Goal: Information Seeking & Learning: Learn about a topic

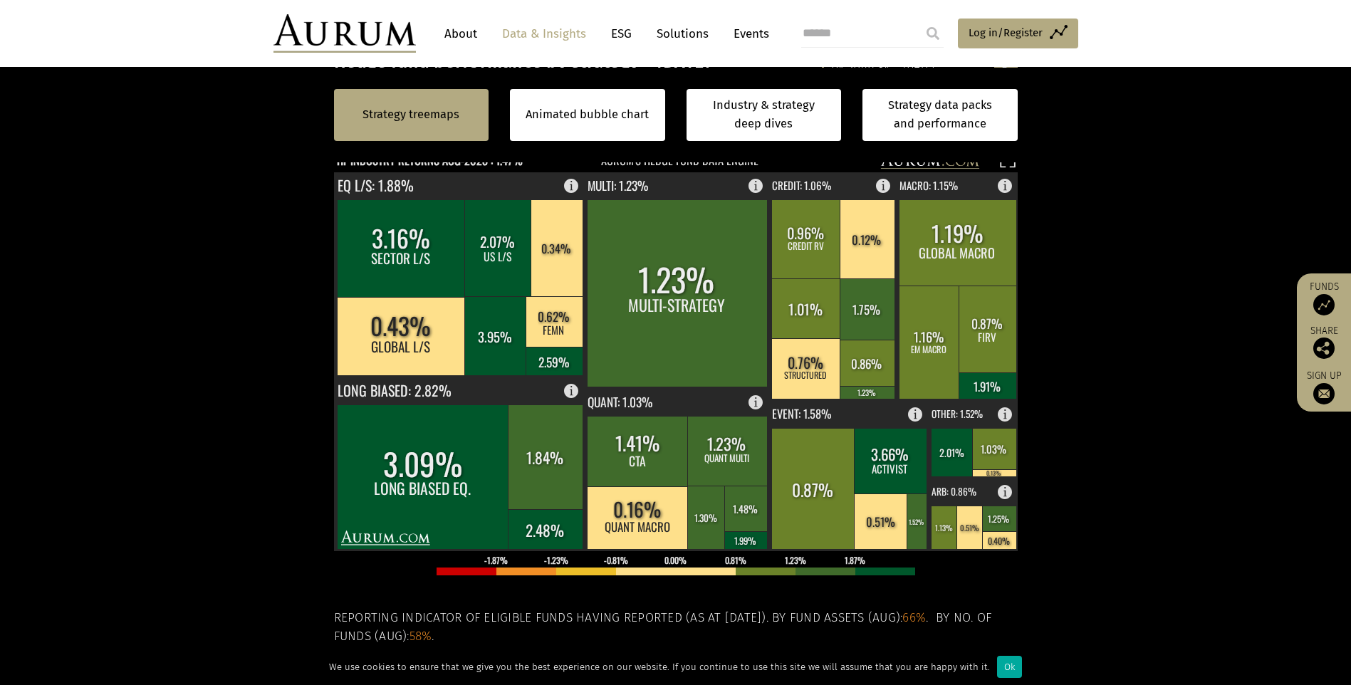
scroll to position [349, 0]
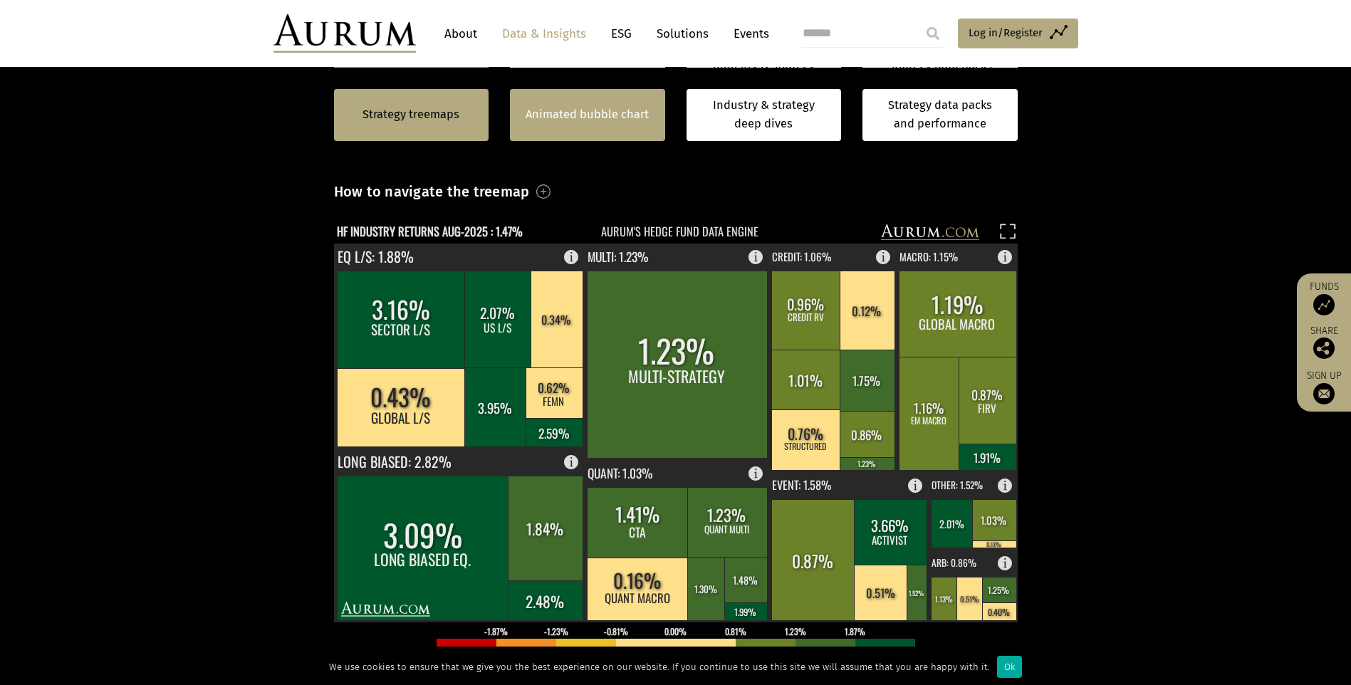
click at [620, 113] on link "Animated bubble chart" at bounding box center [587, 114] width 123 height 19
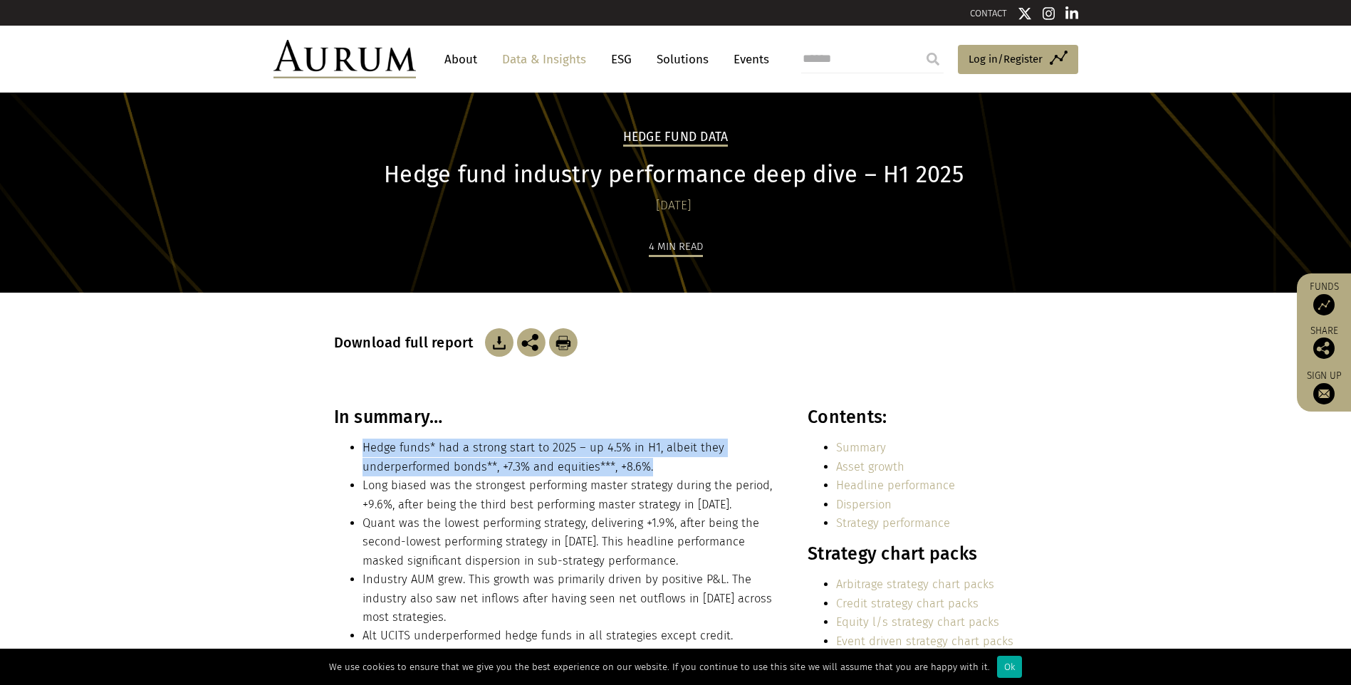
drag, startPoint x: 363, startPoint y: 443, endPoint x: 686, endPoint y: 466, distance: 323.5
click at [686, 466] on li "Hedge funds* had a strong start to 2025 – up 4.5% in H1, albeit they underperfo…" at bounding box center [570, 458] width 415 height 38
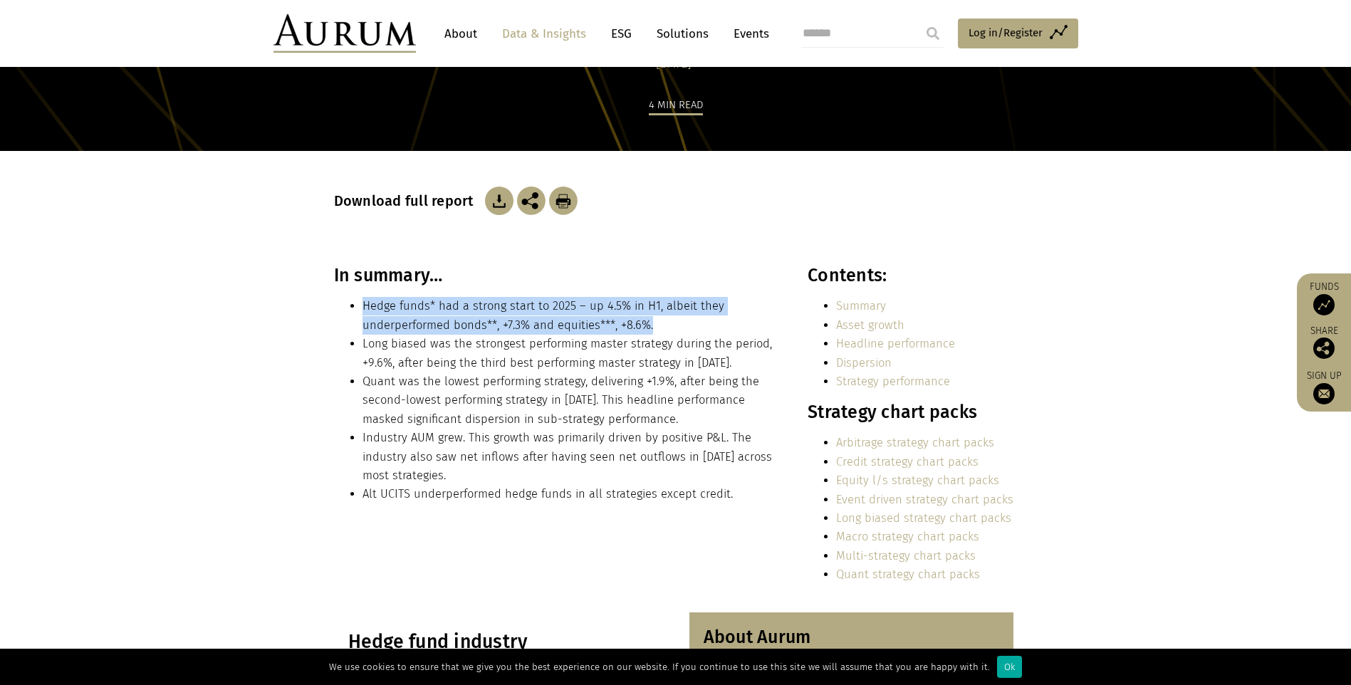
scroll to position [142, 0]
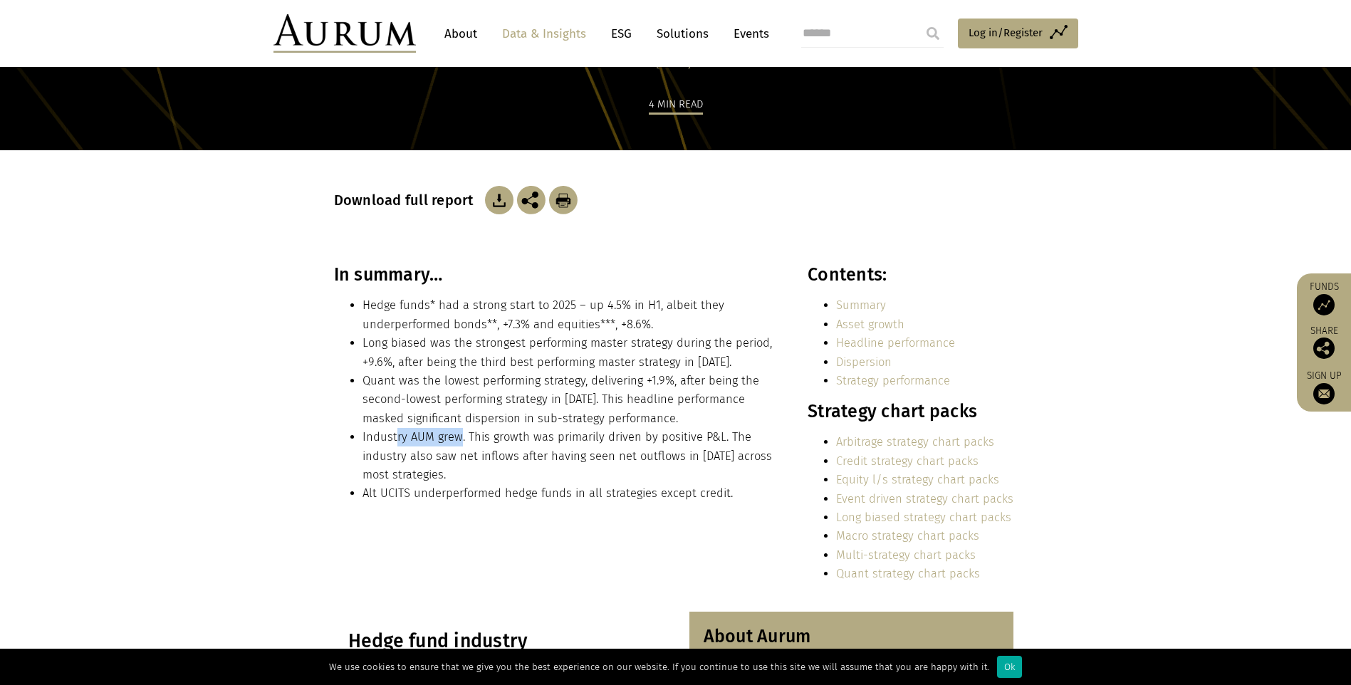
drag, startPoint x: 396, startPoint y: 430, endPoint x: 457, endPoint y: 440, distance: 62.1
click at [457, 440] on li "Industry AUM grew. This growth was primarily driven by positive P&L. The indust…" at bounding box center [570, 456] width 415 height 56
drag, startPoint x: 457, startPoint y: 440, endPoint x: 571, endPoint y: 472, distance: 118.4
click at [571, 472] on li "Industry AUM grew. This growth was primarily driven by positive P&L. The indust…" at bounding box center [570, 456] width 415 height 56
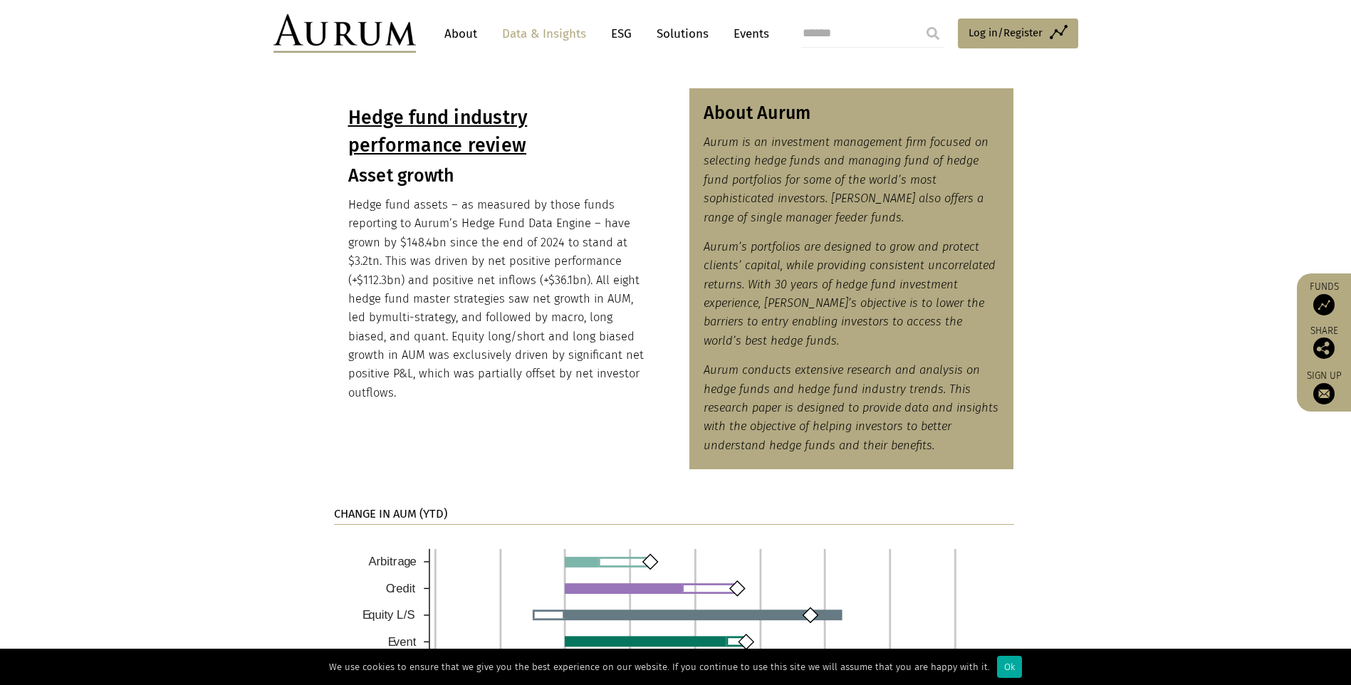
scroll to position [641, 0]
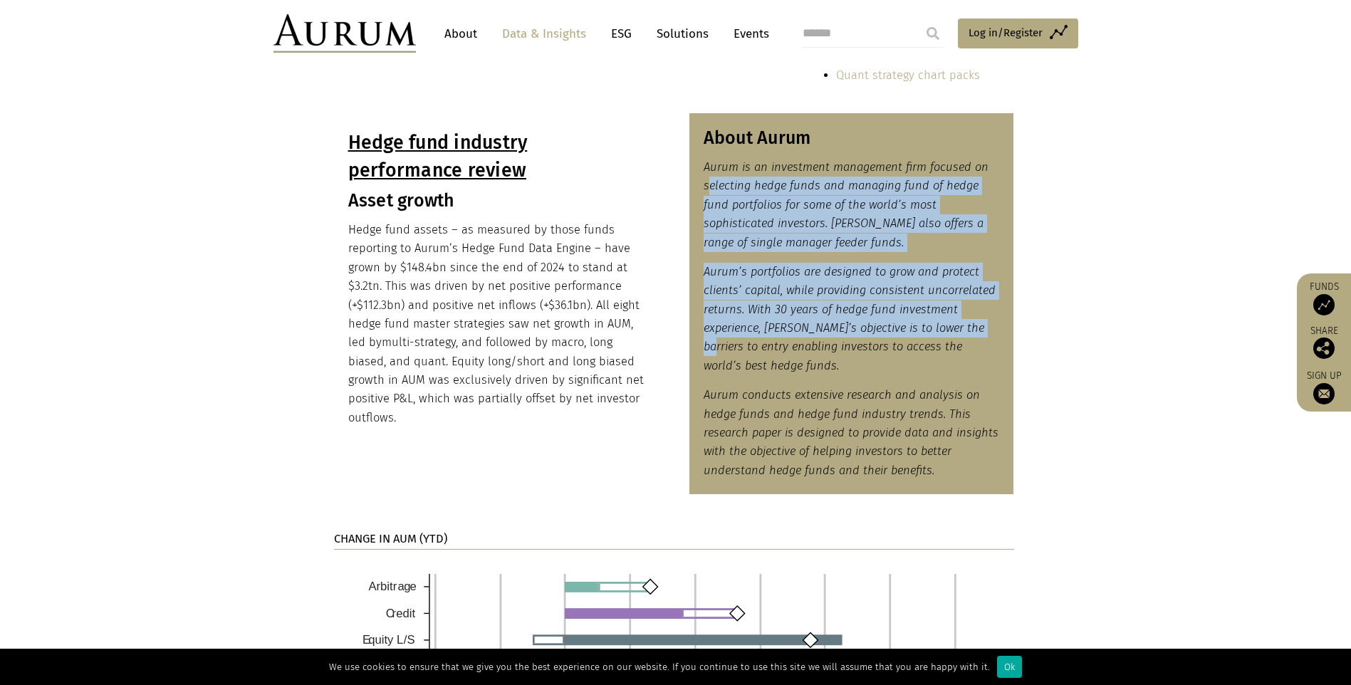
drag, startPoint x: 708, startPoint y: 187, endPoint x: 978, endPoint y: 330, distance: 305.9
click at [978, 330] on div "About Aurum Aurum is an investment management firm focused on selecting hedge f…" at bounding box center [851, 303] width 325 height 381
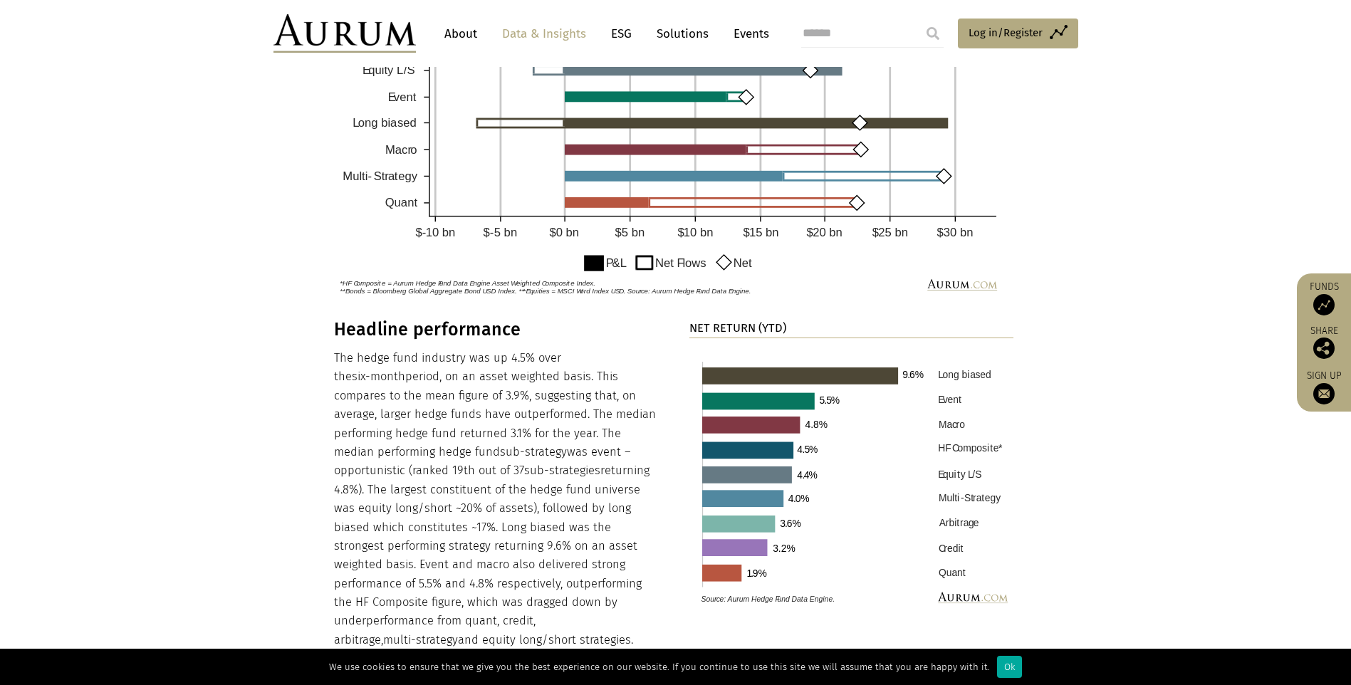
scroll to position [1282, 0]
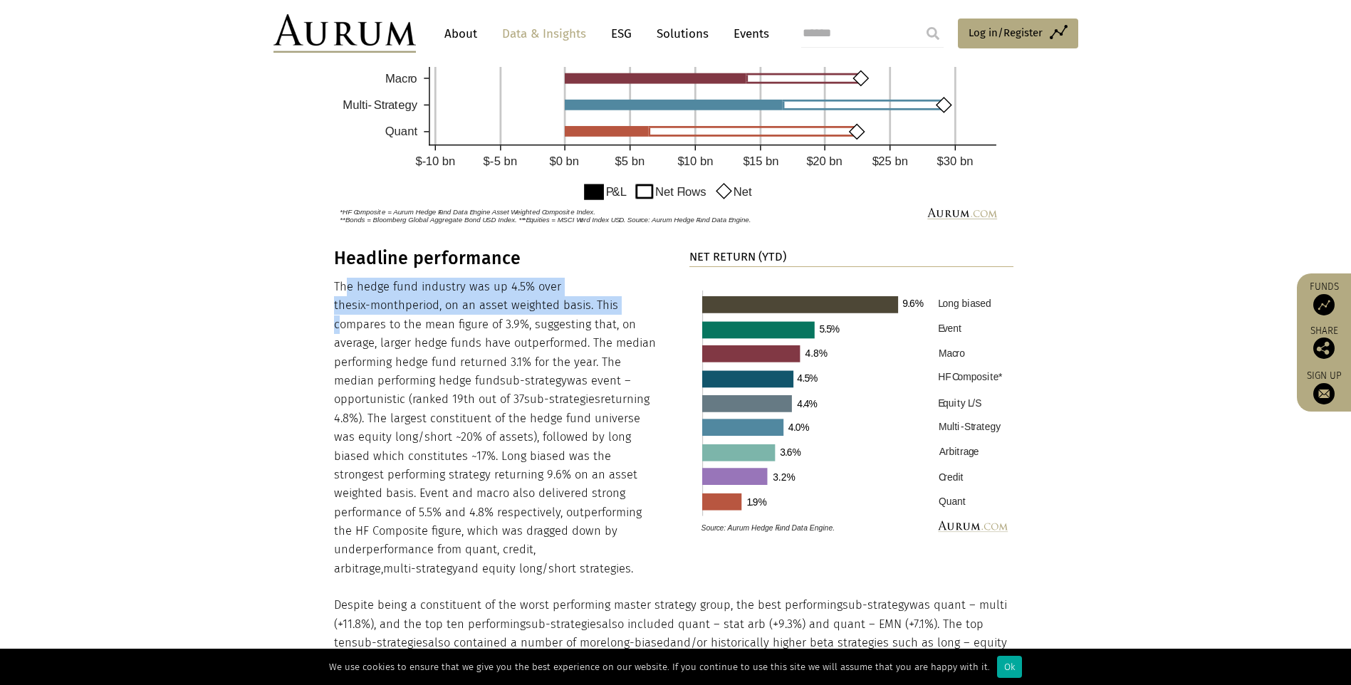
drag, startPoint x: 346, startPoint y: 278, endPoint x: 548, endPoint y: 304, distance: 203.2
click at [548, 304] on p "The hedge fund industry was up 4.5% over the six-month period, on an asset weig…" at bounding box center [496, 428] width 325 height 301
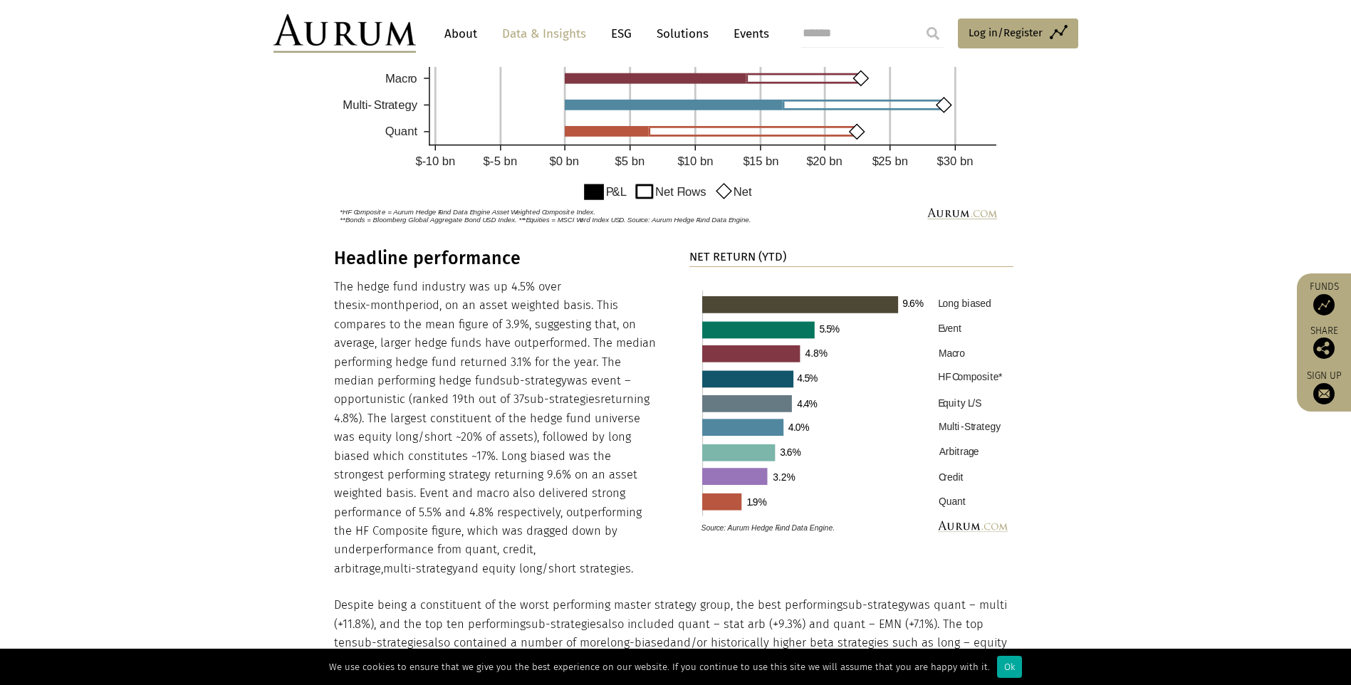
drag, startPoint x: 548, startPoint y: 304, endPoint x: 512, endPoint y: 330, distance: 44.3
click at [514, 330] on p "The hedge fund industry was up 4.5% over the six-month period, on an asset weig…" at bounding box center [496, 428] width 325 height 301
drag, startPoint x: 337, startPoint y: 283, endPoint x: 396, endPoint y: 284, distance: 59.1
click at [396, 284] on p "The hedge fund industry was up 4.5% over the six-month period, on an asset weig…" at bounding box center [496, 428] width 325 height 301
drag, startPoint x: 396, startPoint y: 284, endPoint x: 324, endPoint y: 266, distance: 74.1
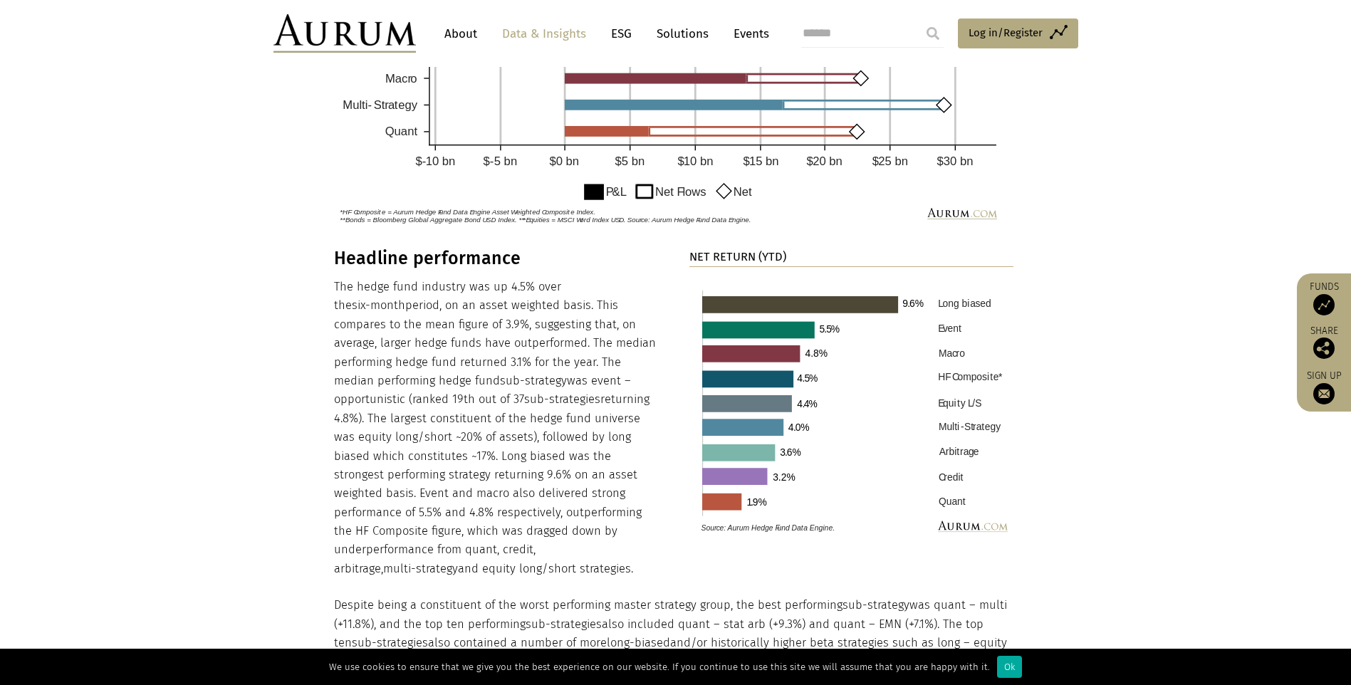
click at [318, 278] on section "Headline performance The hedge fund industry was up 4.5% over the six-month per…" at bounding box center [675, 641] width 1351 height 786
click at [330, 256] on div "Headline performance The hedge fund industry was up 4.5% over the six-month per…" at bounding box center [676, 632] width 712 height 768
click at [336, 279] on p "The hedge fund industry was up 4.5% over the six-month period, on an asset weig…" at bounding box center [496, 428] width 325 height 301
drag, startPoint x: 333, startPoint y: 281, endPoint x: 632, endPoint y: 288, distance: 299.2
click at [632, 288] on p "The hedge fund industry was up 4.5% over the six-month period, on an asset weig…" at bounding box center [496, 428] width 325 height 301
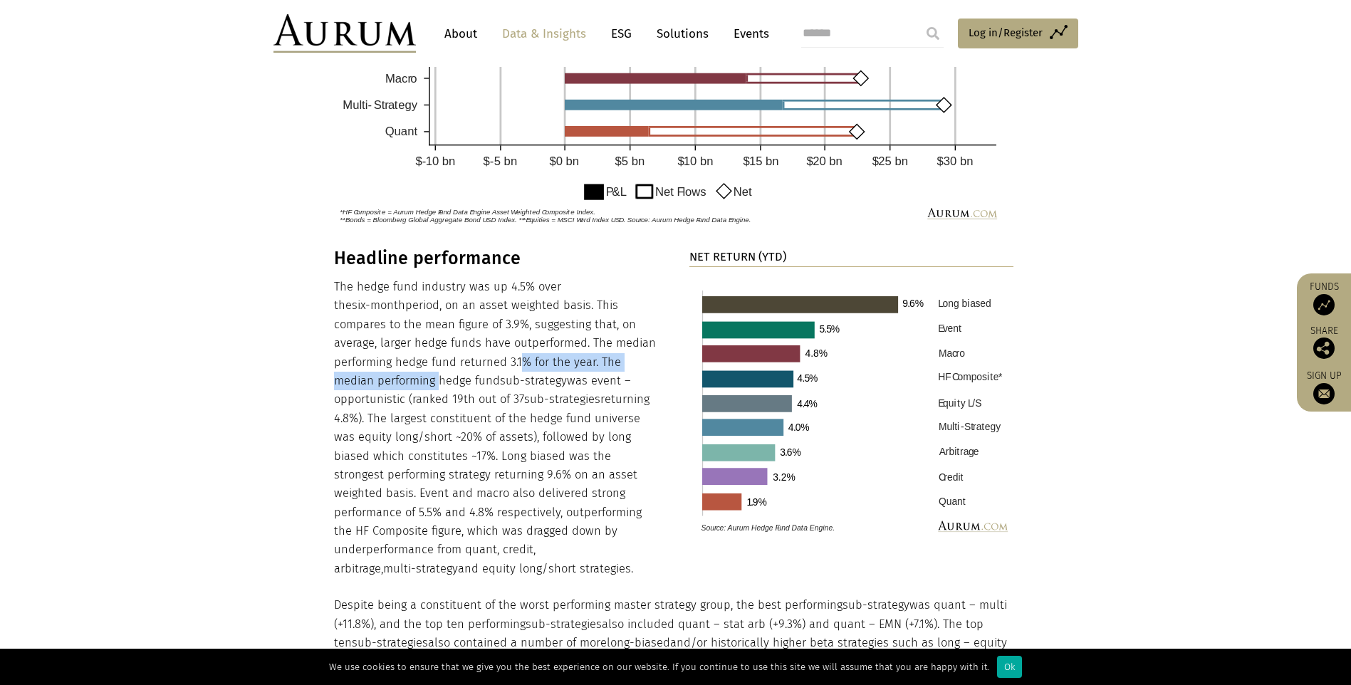
drag, startPoint x: 419, startPoint y: 361, endPoint x: 634, endPoint y: 366, distance: 215.2
click at [634, 366] on p "The hedge fund industry was up 4.5% over the six-month period, on an asset weig…" at bounding box center [496, 428] width 325 height 301
drag, startPoint x: 370, startPoint y: 396, endPoint x: 371, endPoint y: 385, distance: 10.7
click at [370, 395] on p "The hedge fund industry was up 4.5% over the six-month period, on an asset weig…" at bounding box center [496, 428] width 325 height 301
drag, startPoint x: 368, startPoint y: 371, endPoint x: 549, endPoint y: 385, distance: 181.4
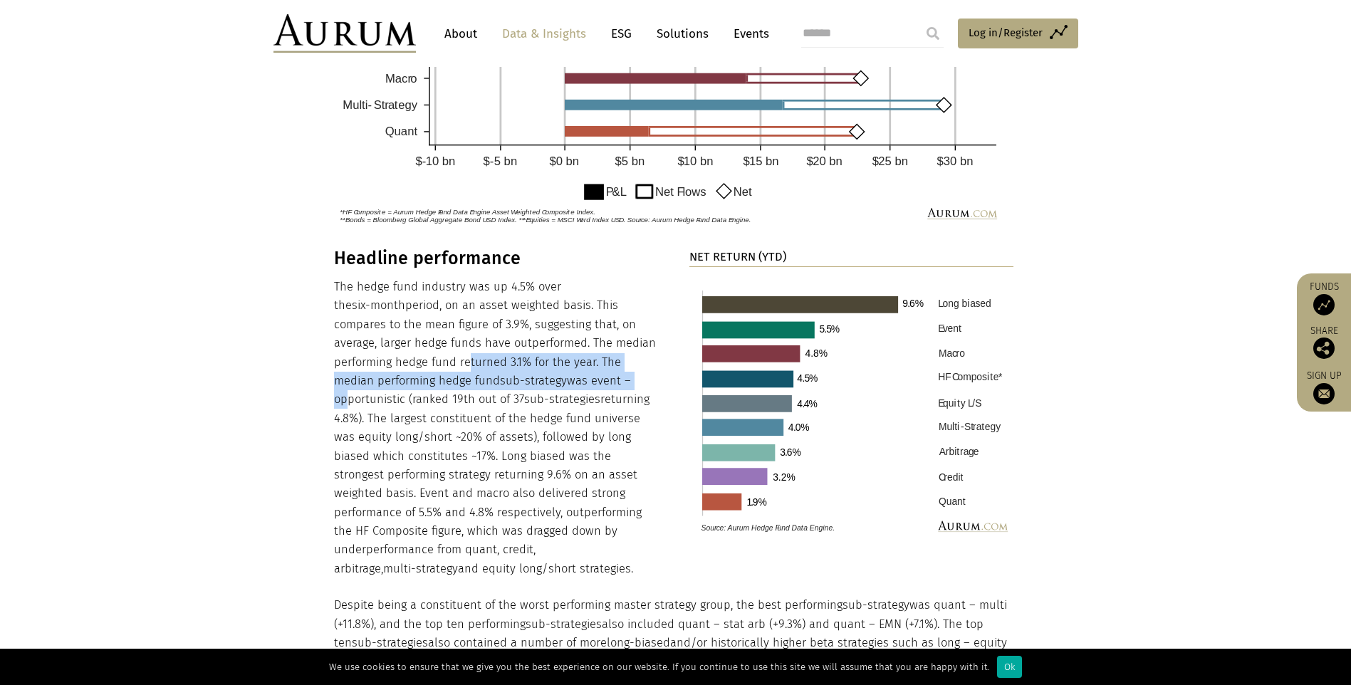
click at [549, 385] on p "The hedge fund industry was up 4.5% over the six-month period, on an asset weig…" at bounding box center [496, 428] width 325 height 301
drag, startPoint x: 549, startPoint y: 385, endPoint x: 580, endPoint y: 385, distance: 31.3
click at [580, 385] on p "The hedge fund industry was up 4.5% over the six-month period, on an asset weig…" at bounding box center [496, 428] width 325 height 301
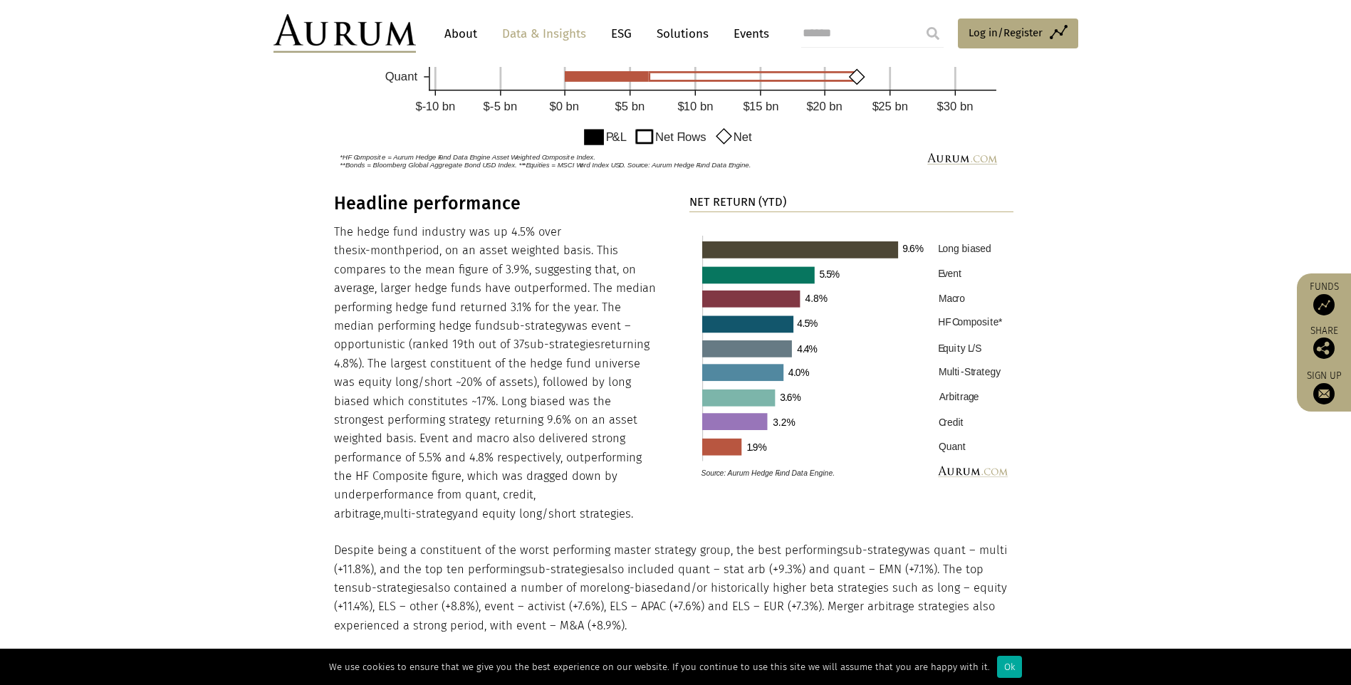
scroll to position [1353, 0]
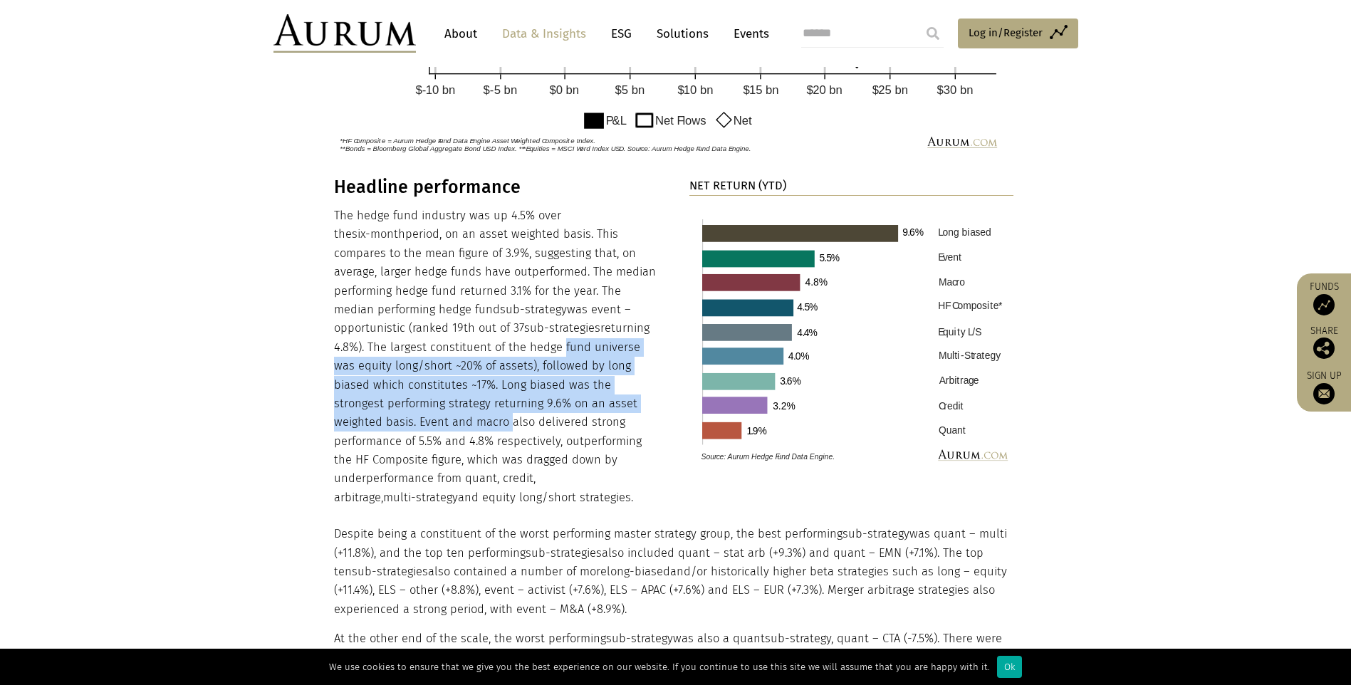
drag, startPoint x: 464, startPoint y: 355, endPoint x: 650, endPoint y: 407, distance: 192.5
click at [650, 407] on p "The hedge fund industry was up 4.5% over the six-month period, on an asset weig…" at bounding box center [496, 357] width 325 height 301
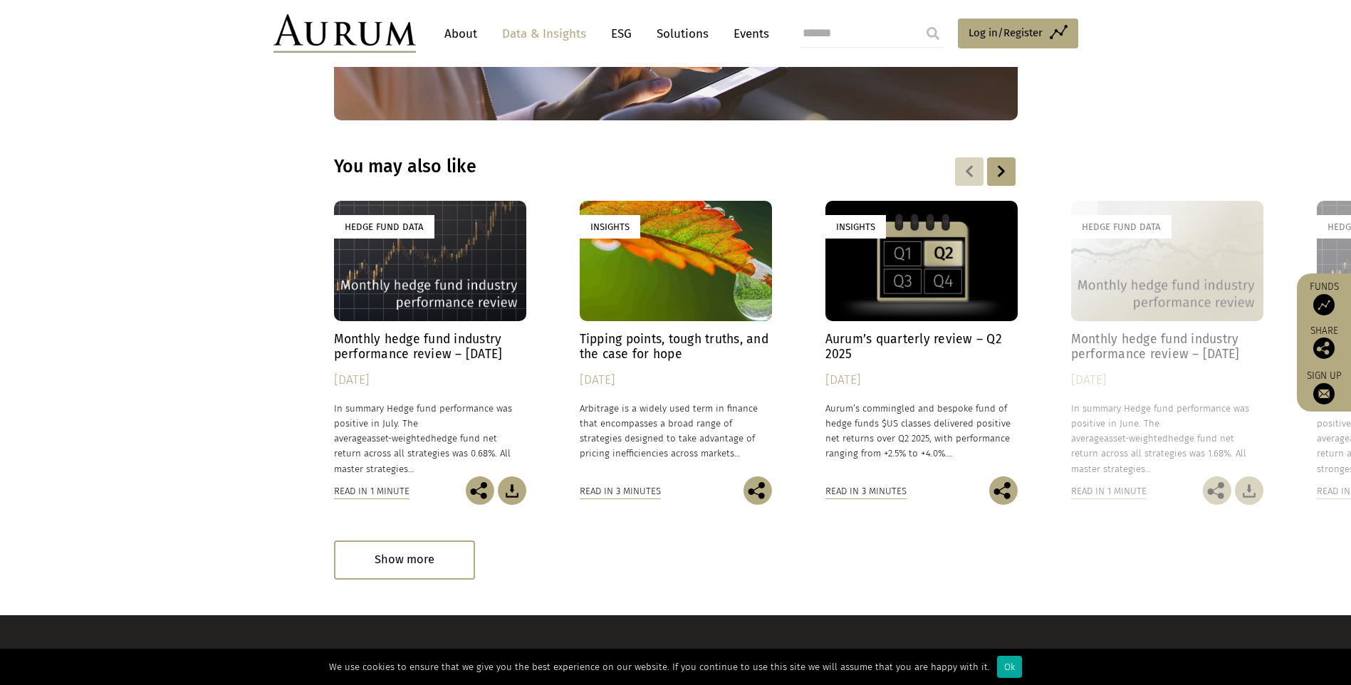
scroll to position [4182, 0]
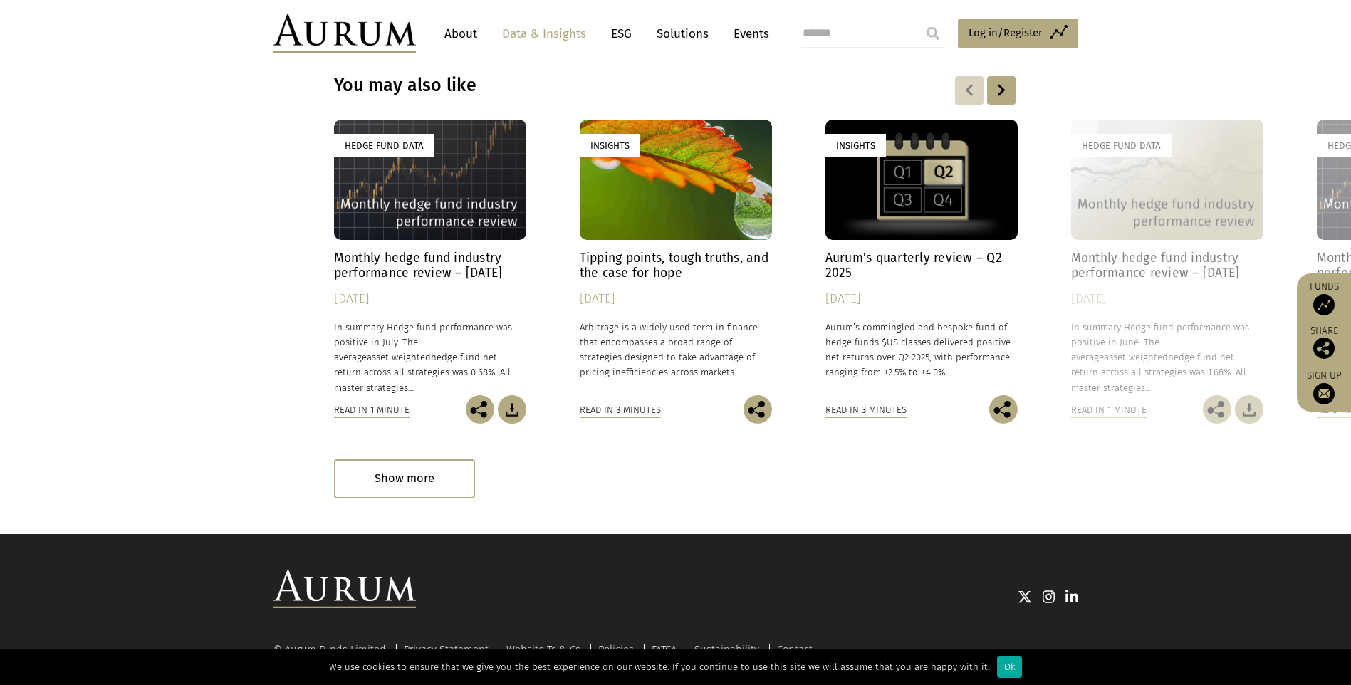
click at [457, 251] on h4 "Monthly hedge fund industry performance review – July 2025" at bounding box center [430, 266] width 192 height 30
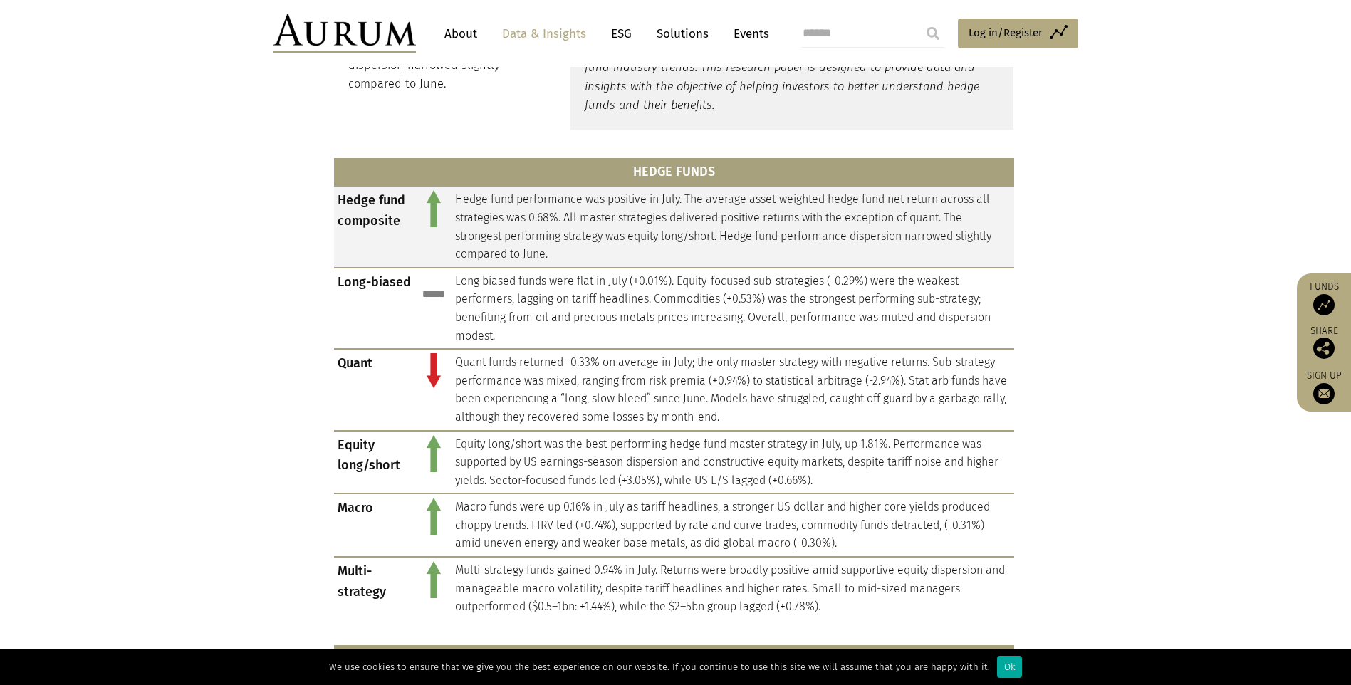
scroll to position [570, 0]
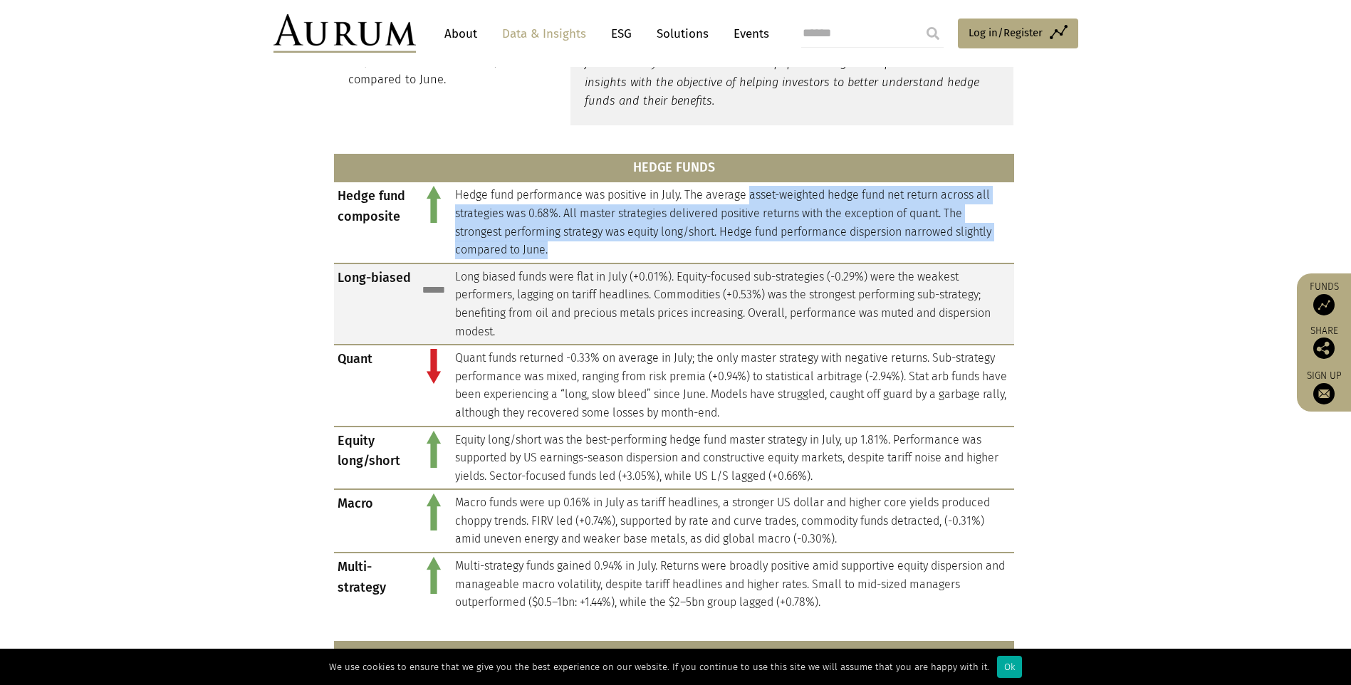
drag, startPoint x: 752, startPoint y: 204, endPoint x: 947, endPoint y: 264, distance: 204.1
click at [947, 264] on tbody "Hedge fund composite Hedge fund performance was positive in July. The average a…" at bounding box center [674, 398] width 680 height 433
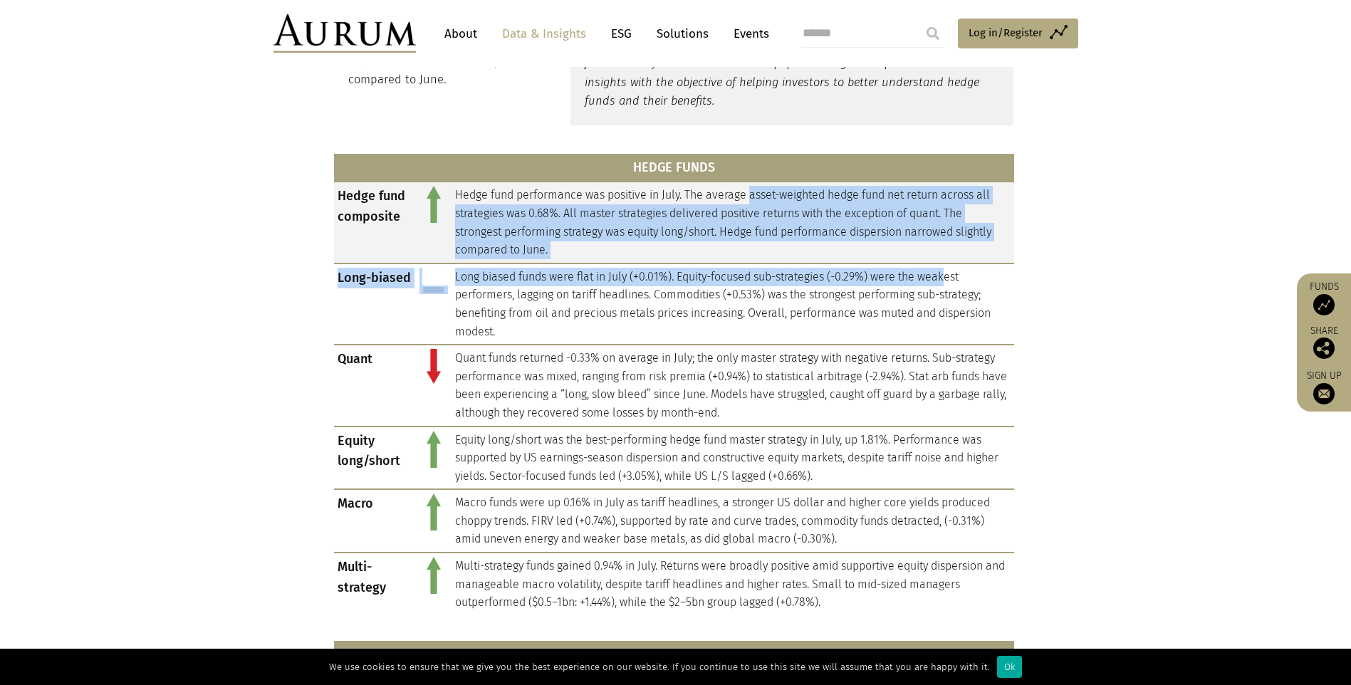
click at [670, 239] on td "Hedge fund performance was positive in July. The average asset-weighted hedge f…" at bounding box center [733, 222] width 563 height 81
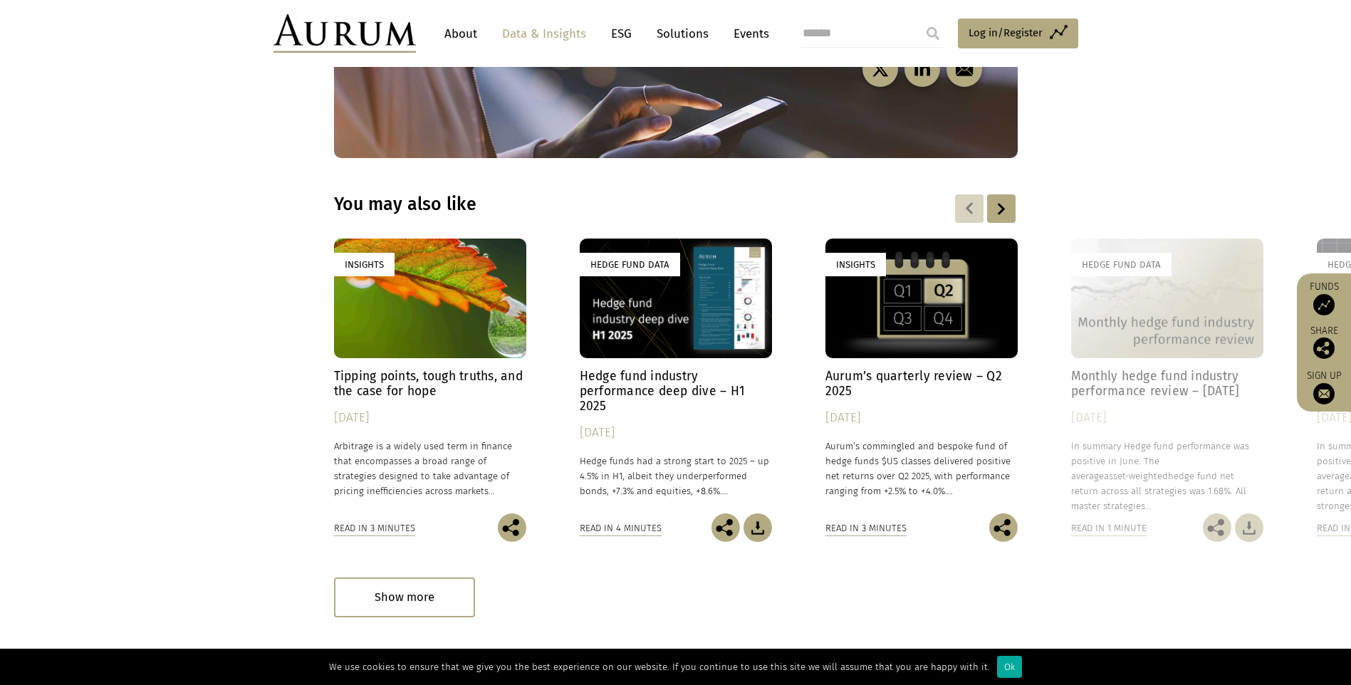
scroll to position [2095, 0]
